Goal: Transaction & Acquisition: Book appointment/travel/reservation

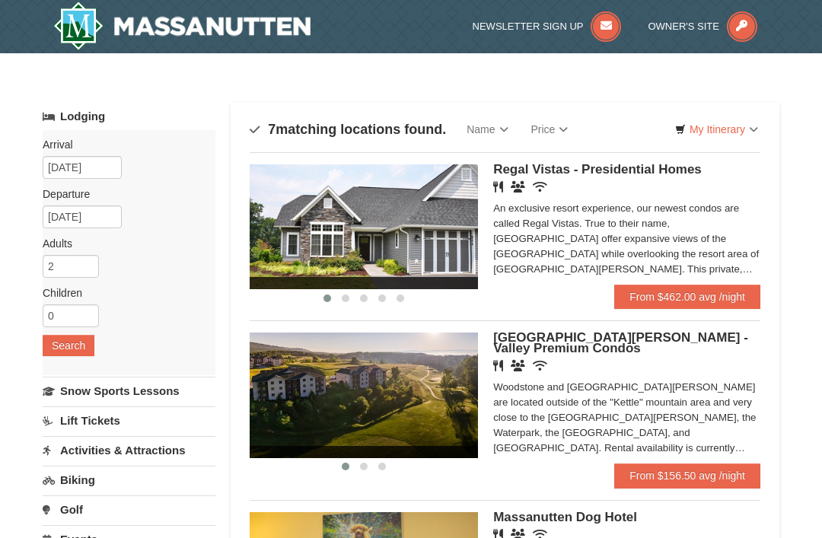
click at [558, 129] on link "Price" at bounding box center [550, 129] width 60 height 30
click at [619, 161] on link "Price (Low to High)" at bounding box center [581, 161] width 122 height 20
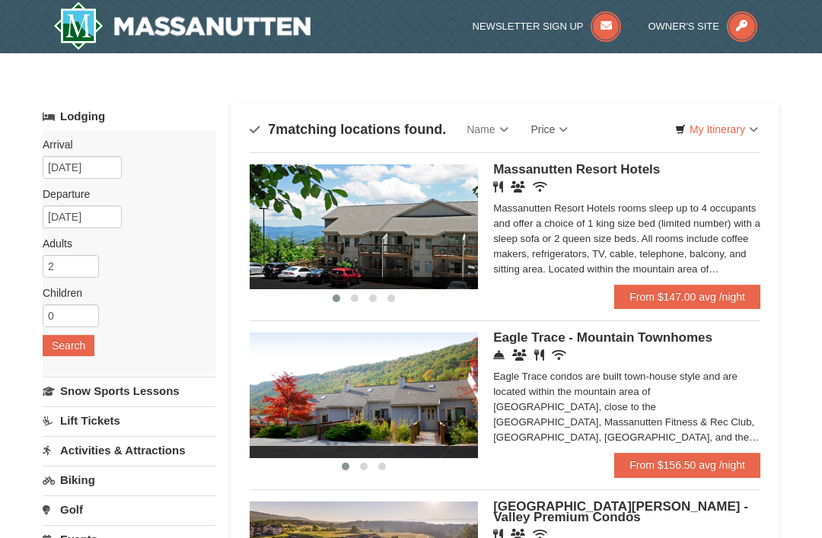
scroll to position [44, 0]
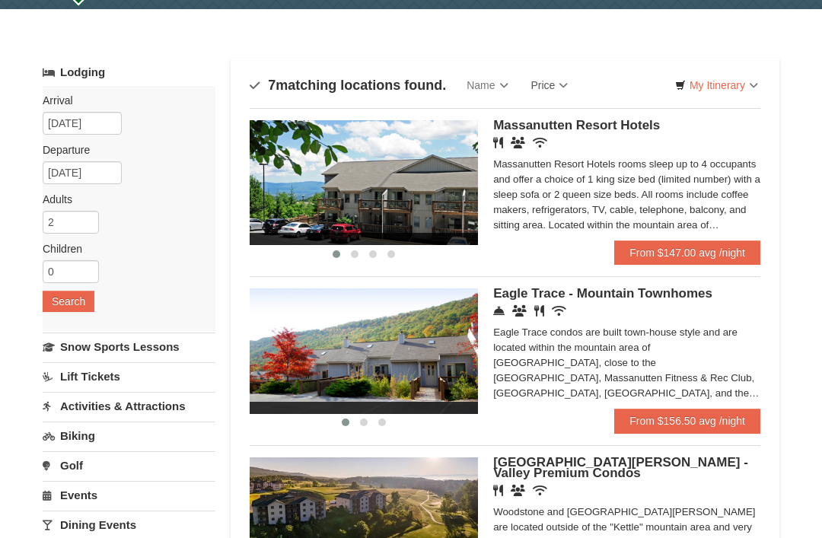
click at [678, 246] on link "From $147.00 avg /night" at bounding box center [687, 252] width 146 height 24
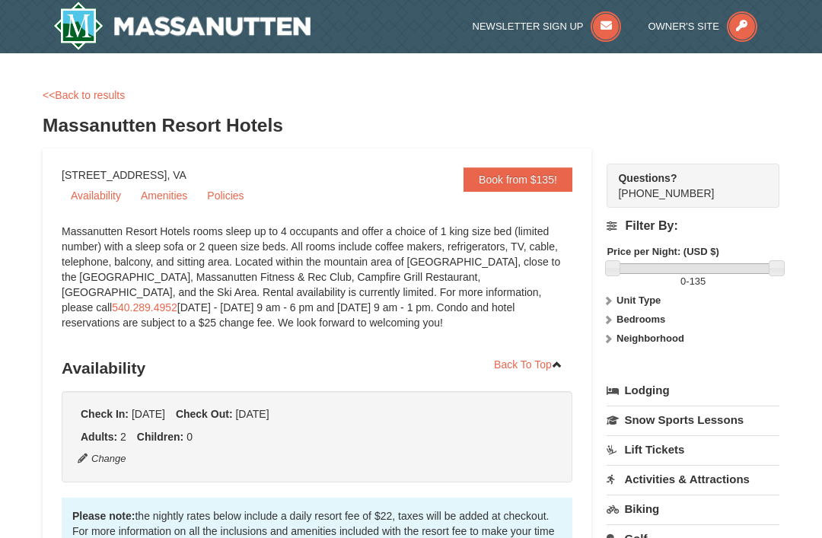
click at [80, 99] on link "<<Back to results" at bounding box center [84, 95] width 82 height 12
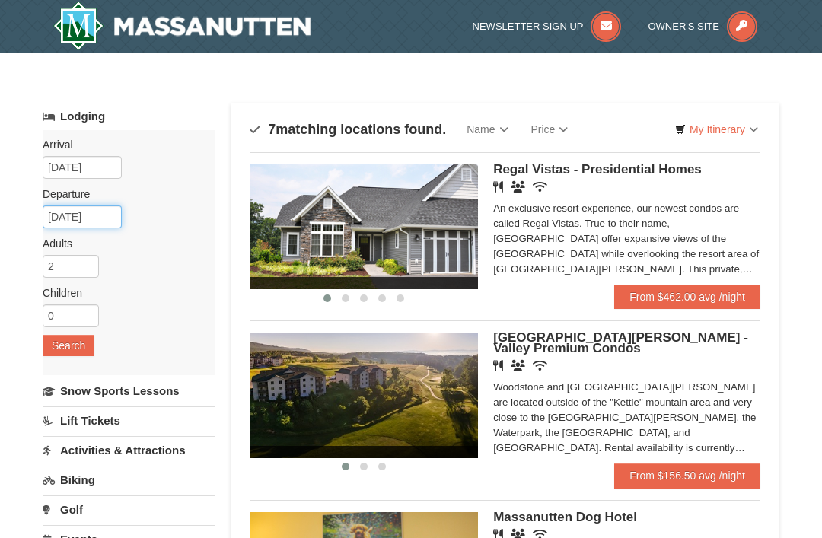
click at [67, 222] on input "[DATE]" at bounding box center [82, 216] width 79 height 23
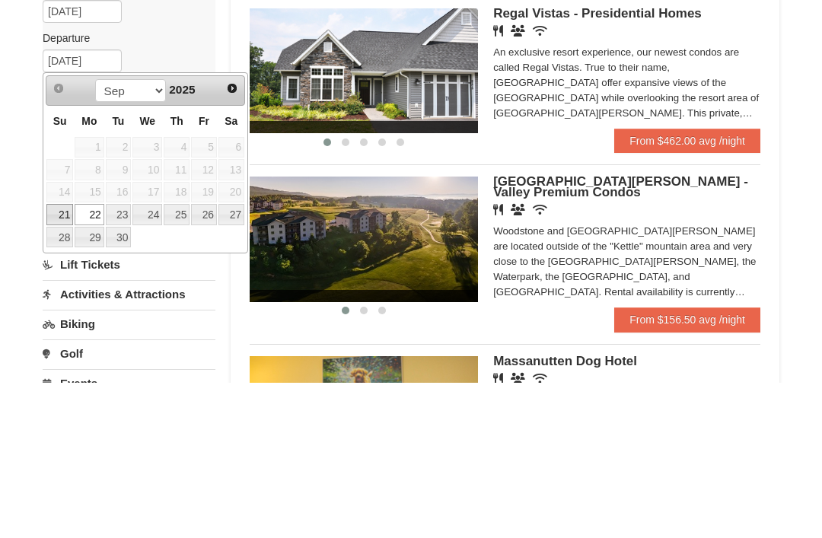
click at [60, 360] on link "21" at bounding box center [59, 370] width 27 height 21
type input "[DATE]"
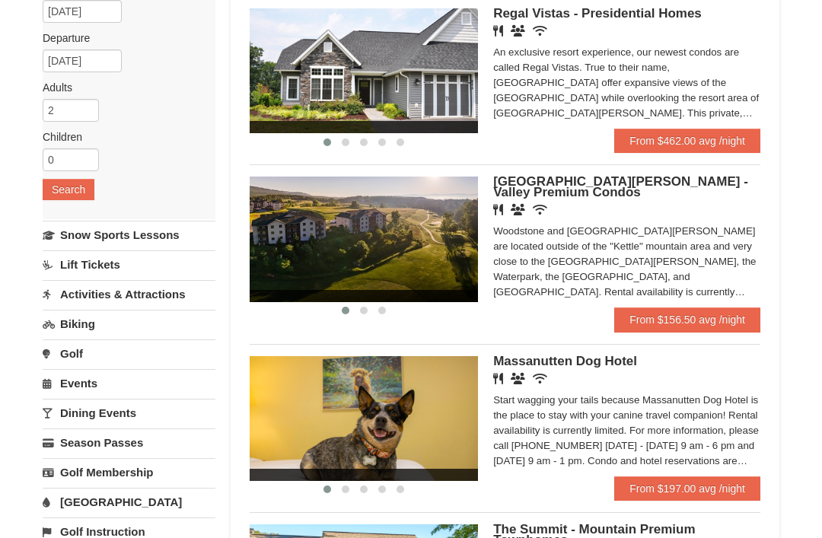
click at [64, 193] on button "Search" at bounding box center [69, 189] width 52 height 21
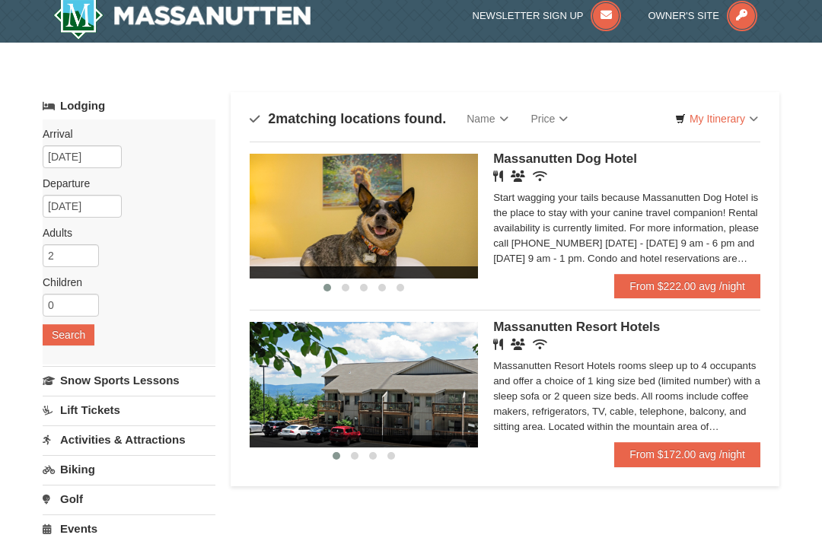
scroll to position [11, 0]
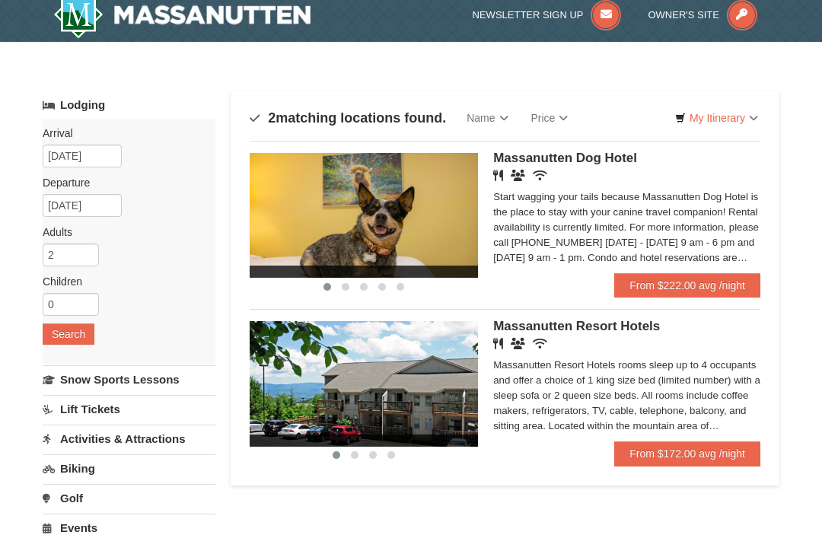
click at [649, 450] on link "From $172.00 avg /night" at bounding box center [687, 453] width 146 height 24
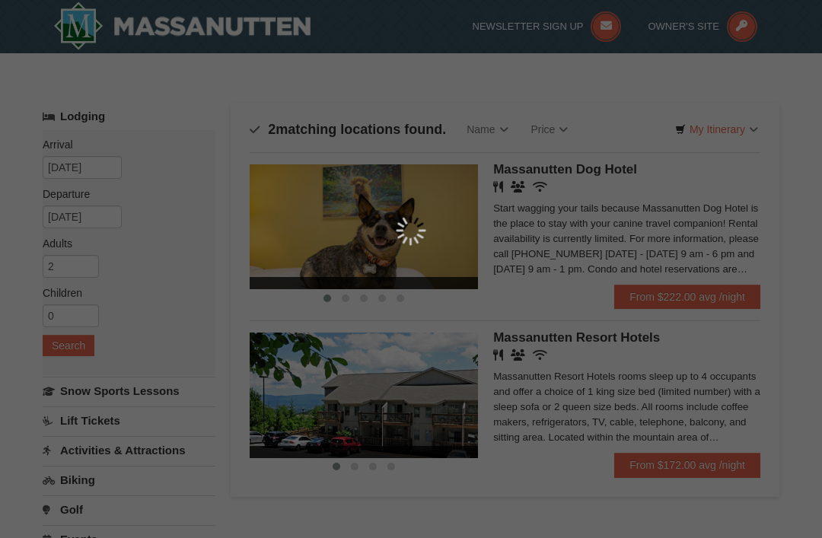
scroll to position [60, 0]
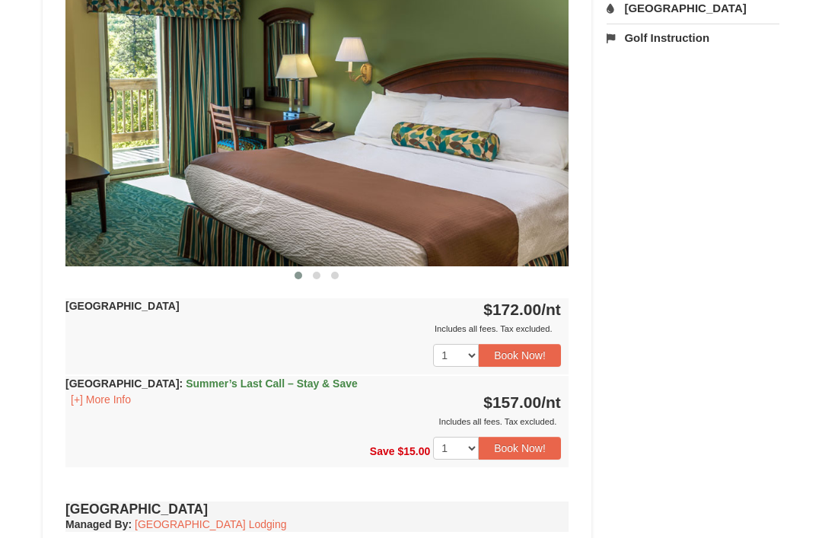
scroll to position [690, 0]
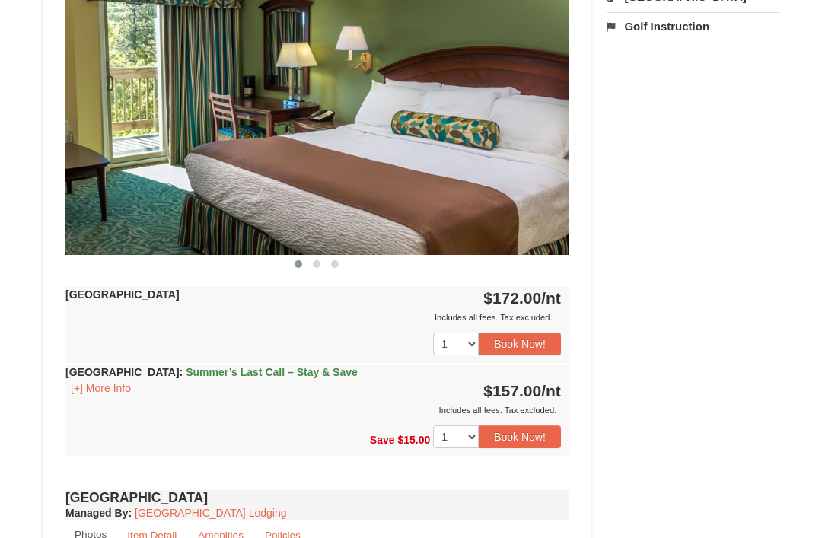
click at [523, 431] on button "Book Now!" at bounding box center [520, 436] width 82 height 23
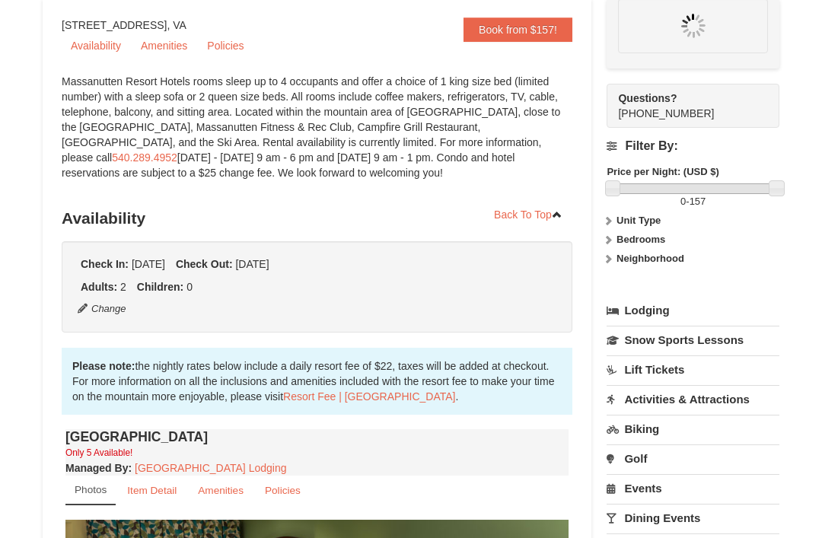
scroll to position [148, 0]
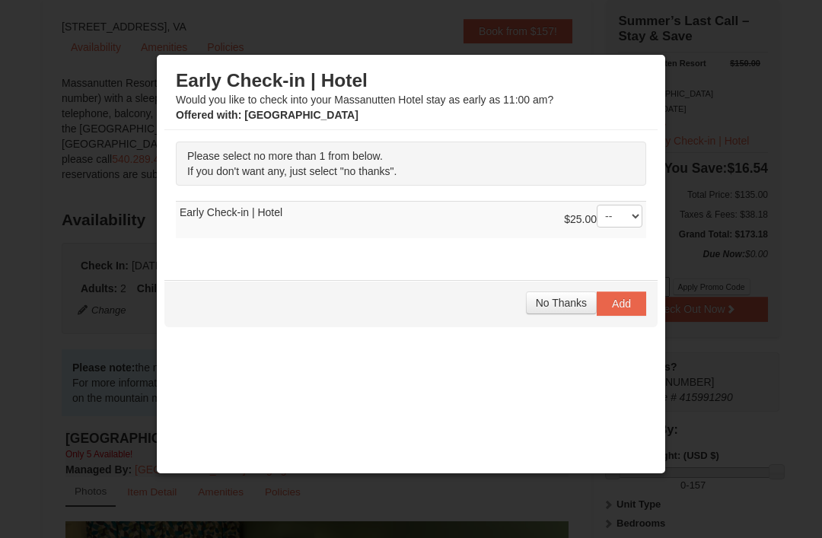
click at [567, 306] on span "No Thanks" at bounding box center [561, 303] width 51 height 12
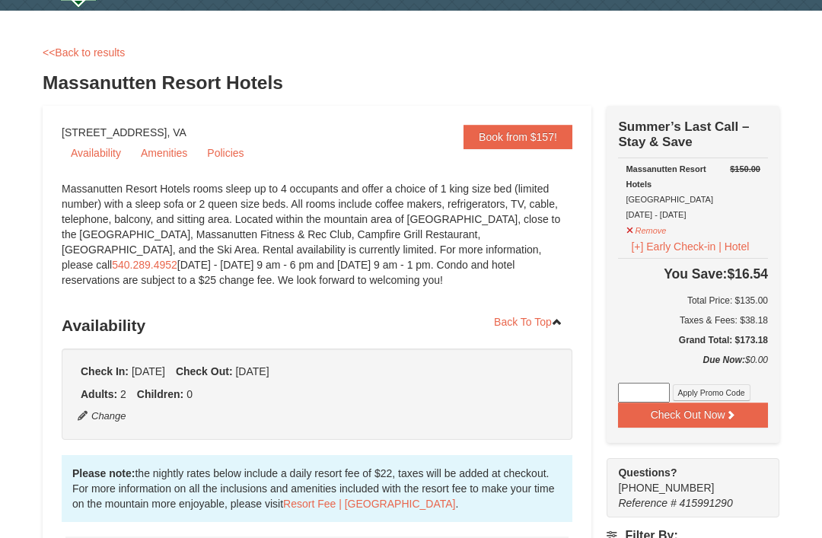
scroll to position [0, 0]
